Goal: Task Accomplishment & Management: Manage account settings

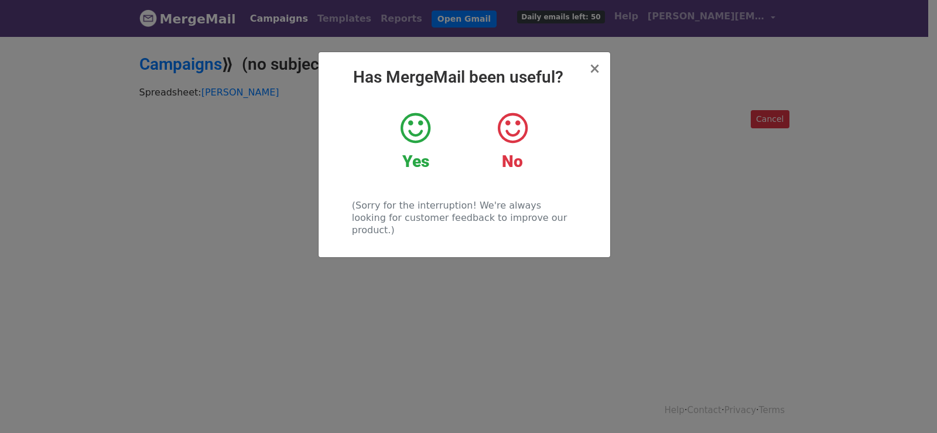
click at [414, 317] on div "× Has MergeMail been useful? Yes No (Sorry for the interruption! We're always l…" at bounding box center [468, 234] width 937 height 398
click at [597, 70] on h2 "Campaigns ⟫ (no subject)" at bounding box center [464, 64] width 650 height 20
click at [598, 70] on h2 "Campaigns ⟫ (no subject)" at bounding box center [464, 64] width 650 height 20
click at [597, 67] on h2 "Campaigns ⟫ (no subject)" at bounding box center [464, 64] width 650 height 20
click at [820, 163] on body "MergeMail Campaigns Templates Reports Open Gmail Daily emails left: 50 Help [PE…" at bounding box center [468, 90] width 937 height 181
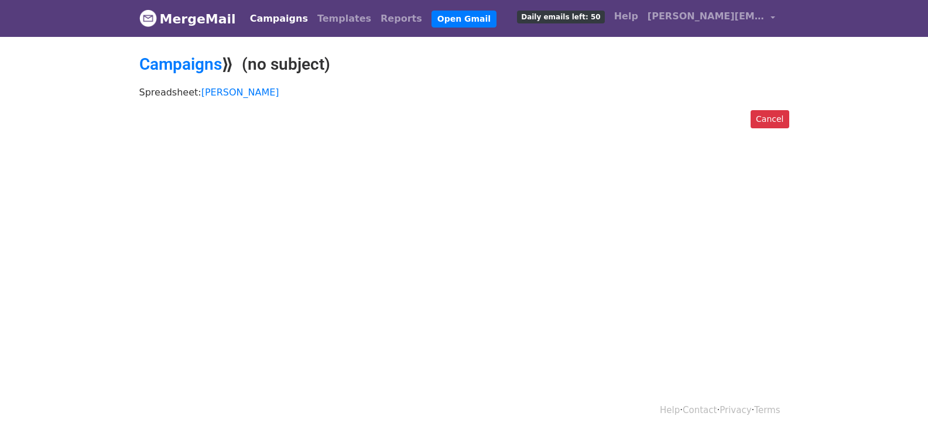
click at [312, 160] on body "MergeMail Campaigns Templates Reports Open Gmail Daily emails left: 50 Help [PE…" at bounding box center [464, 90] width 928 height 181
